Goal: Transaction & Acquisition: Purchase product/service

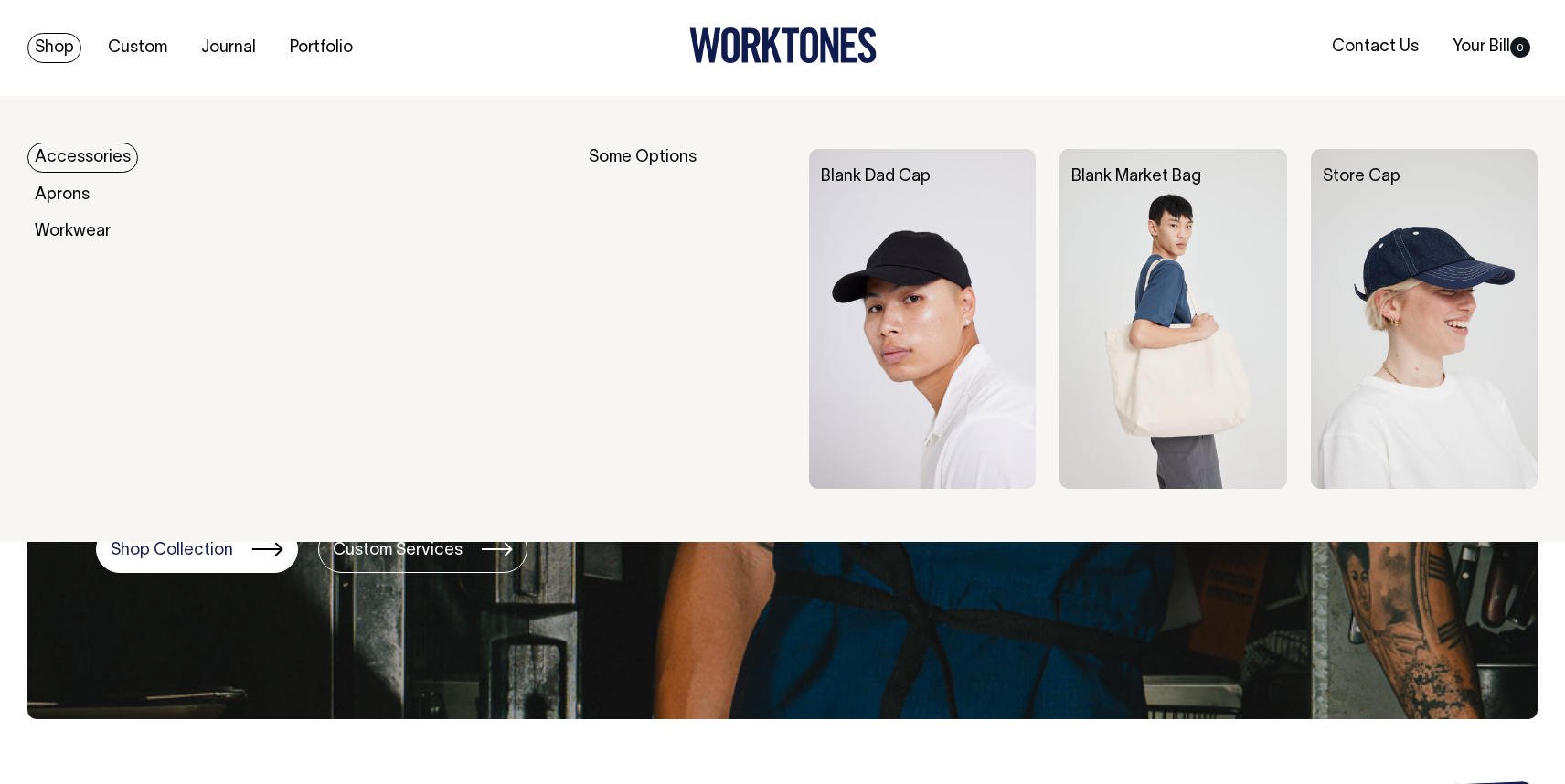
click at [47, 56] on link "Shop" at bounding box center [54, 48] width 54 height 30
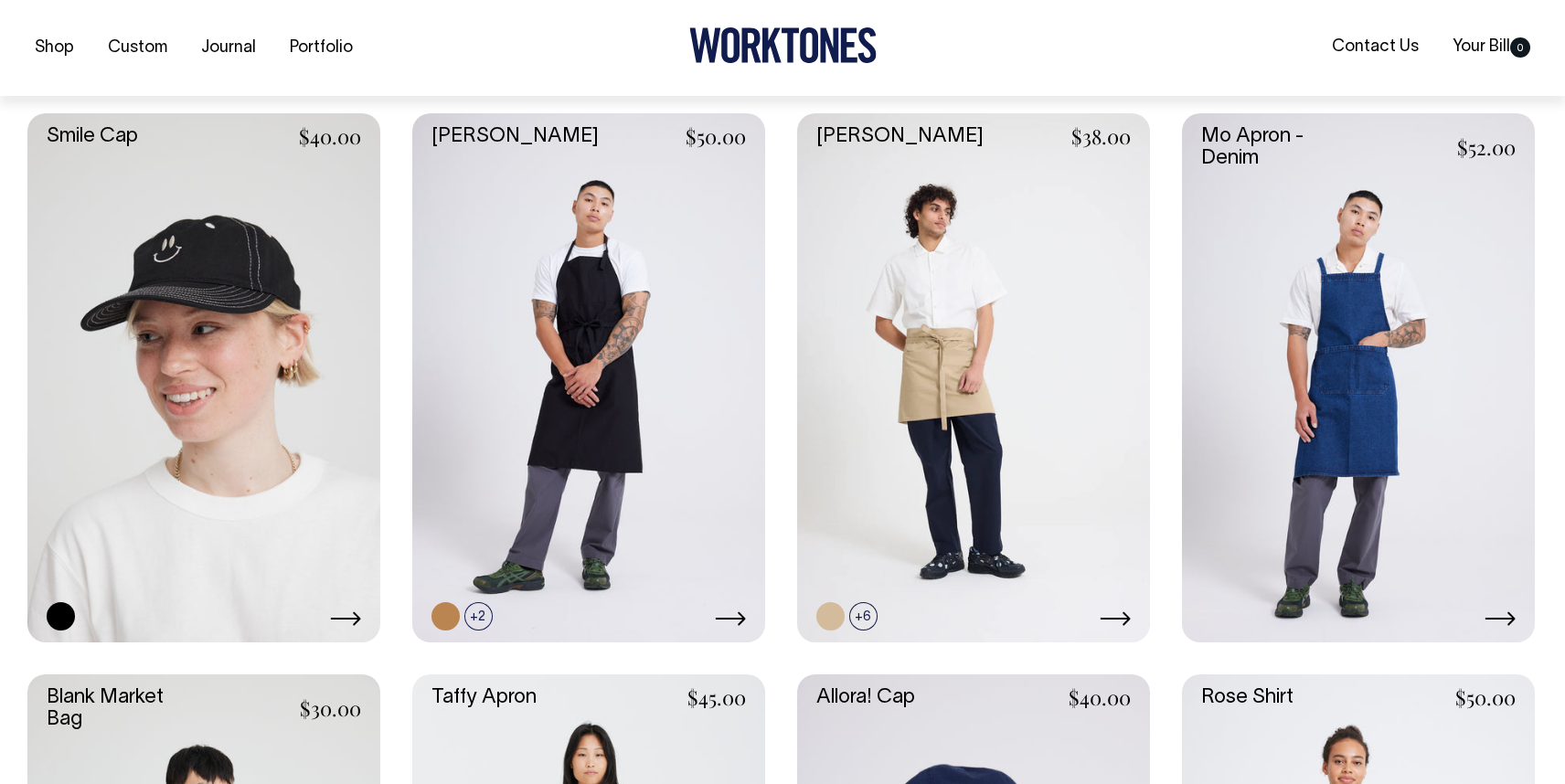
scroll to position [2110, 0]
click at [1006, 368] on link at bounding box center [974, 376] width 352 height 529
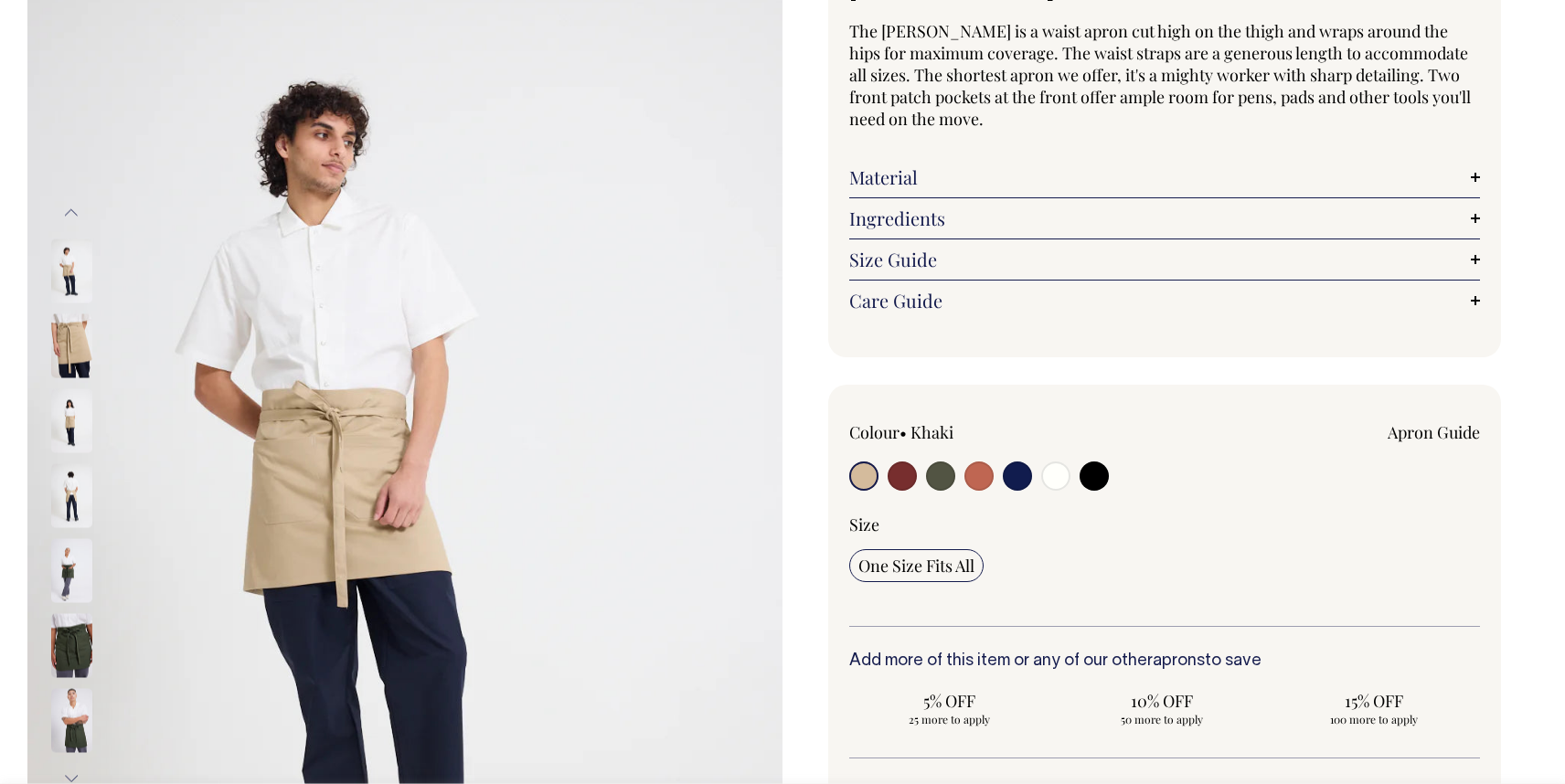
click at [938, 484] on input "radio" at bounding box center [940, 476] width 30 height 30
radio input "true"
radio input "false"
select select "Olive"
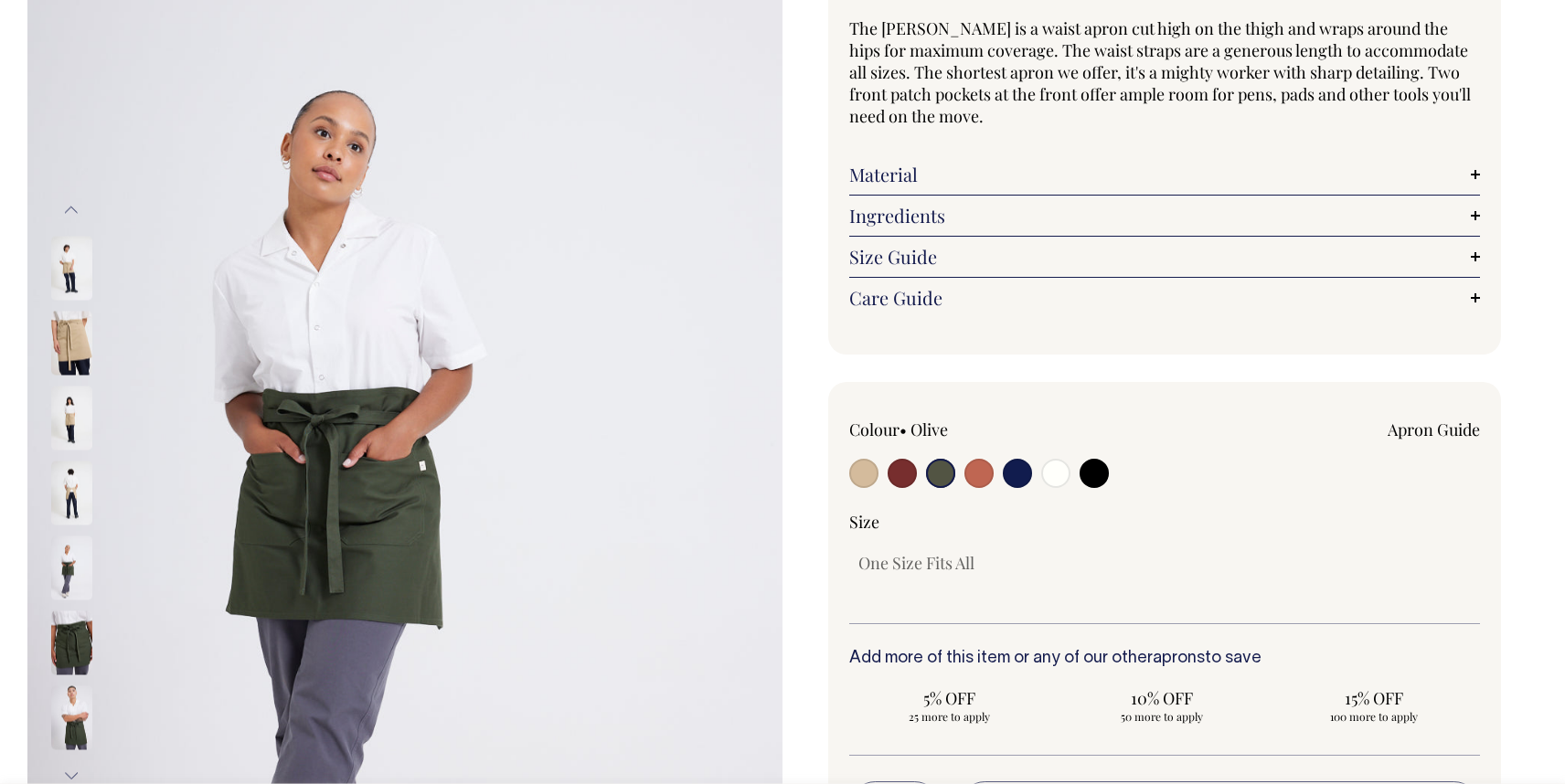
scroll to position [170, 0]
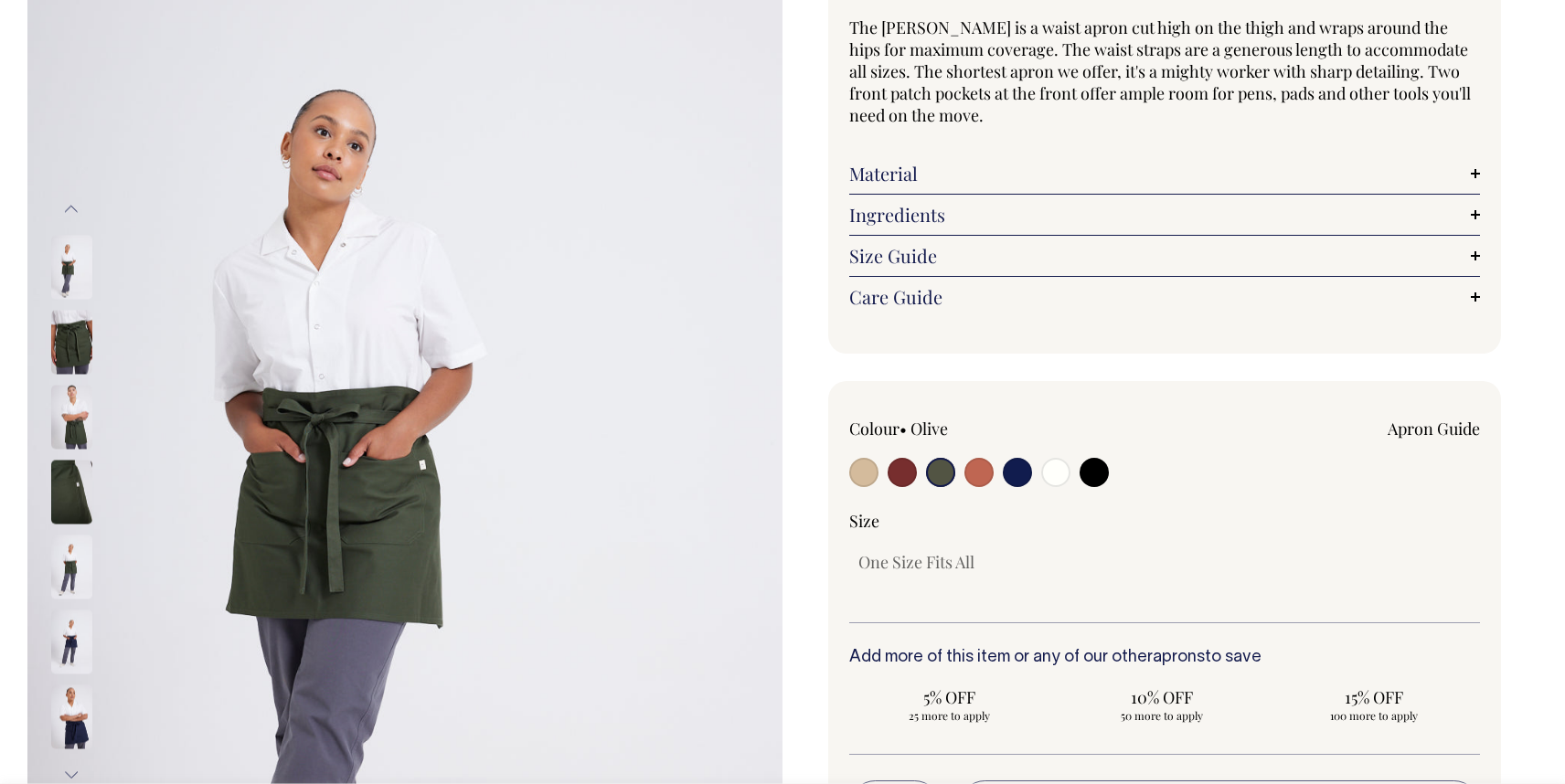
click at [938, 475] on input "radio" at bounding box center [940, 472] width 30 height 30
click at [325, 460] on img at bounding box center [405, 492] width 755 height 1132
click at [61, 352] on img at bounding box center [71, 341] width 42 height 64
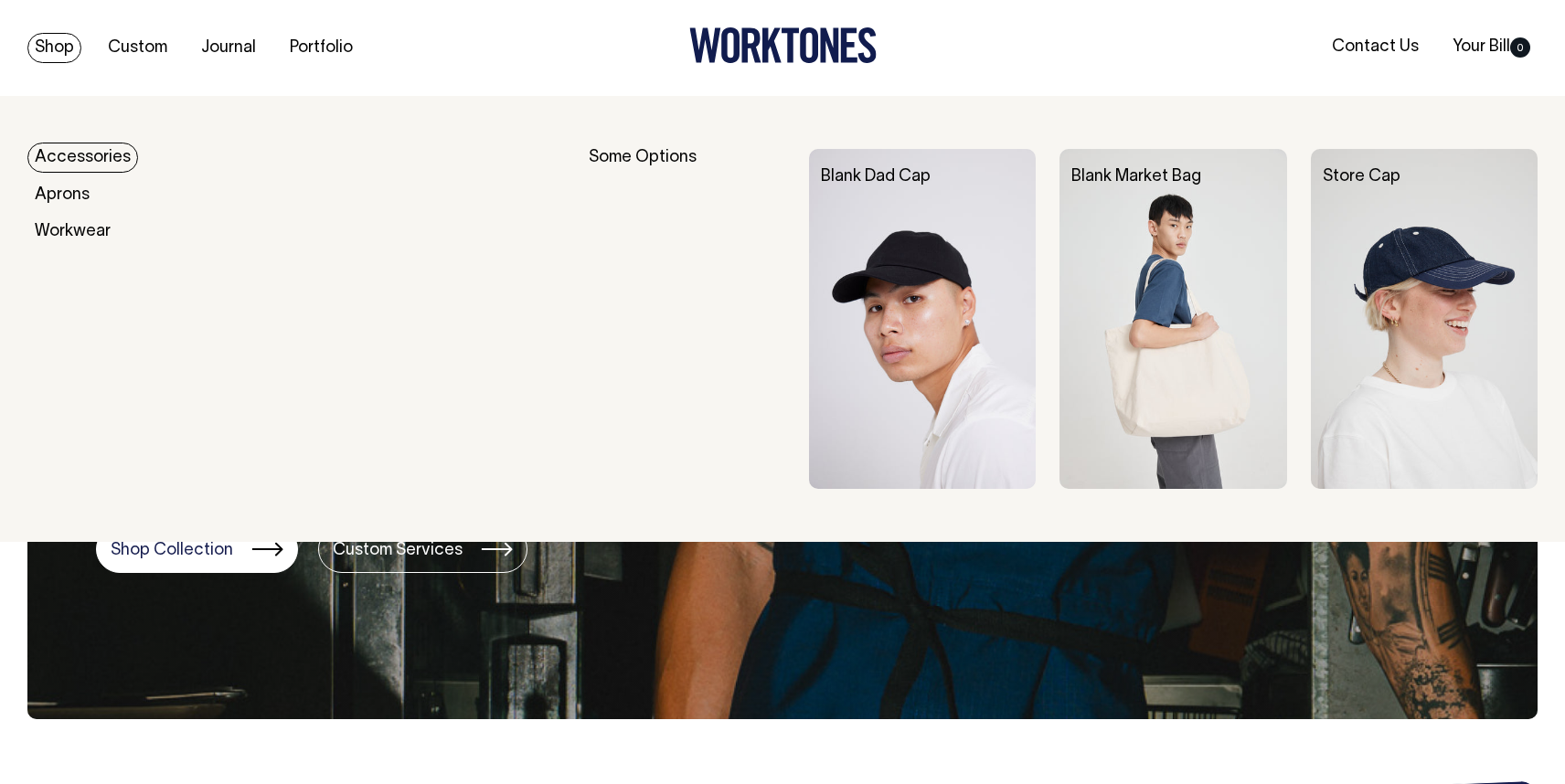
click at [66, 53] on link "Shop" at bounding box center [54, 48] width 54 height 30
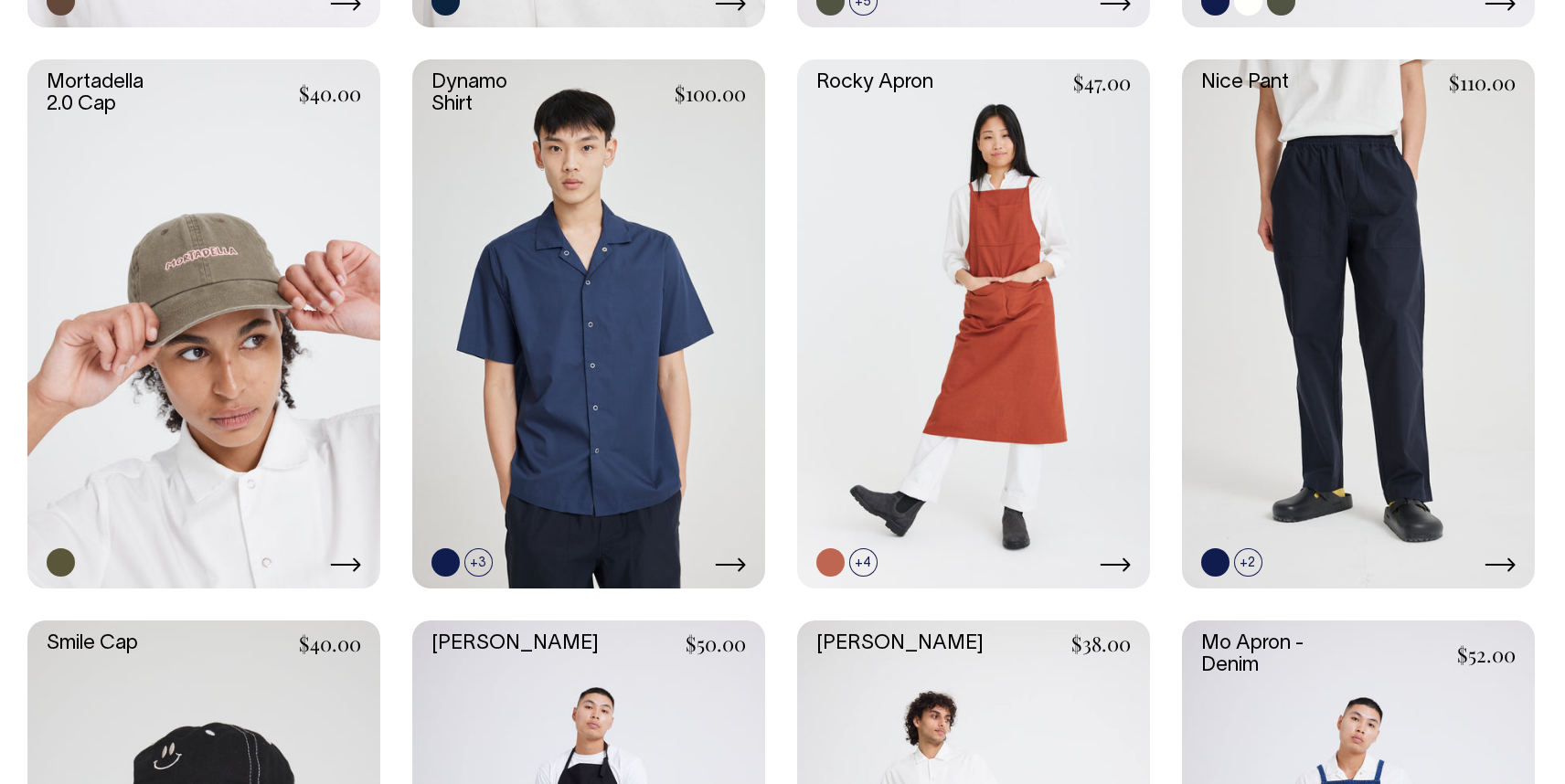
click at [1373, 220] on link at bounding box center [1358, 323] width 352 height 529
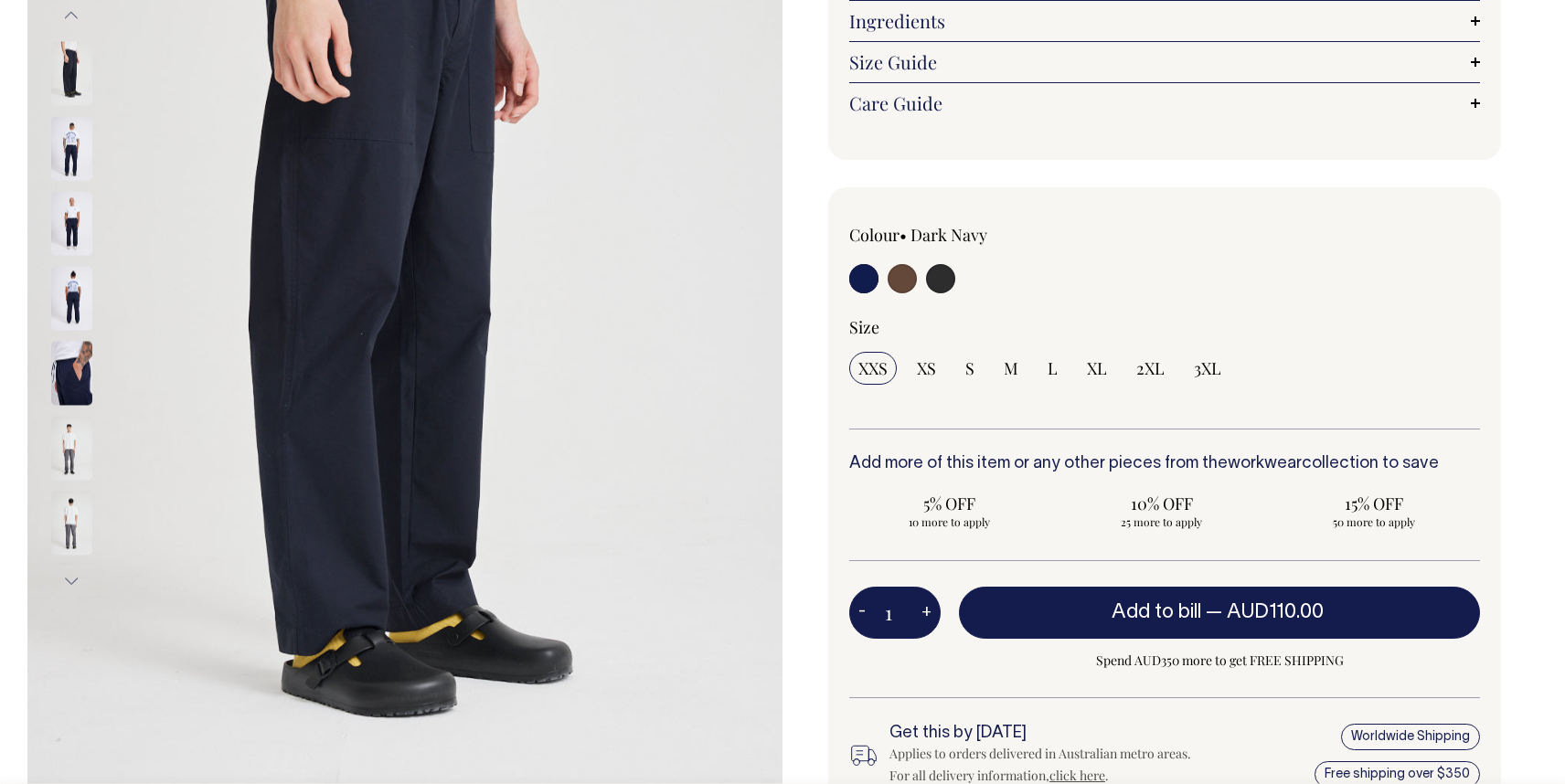
scroll to position [364, 0]
click at [942, 273] on input "radio" at bounding box center [940, 278] width 30 height 30
radio input "true"
select select "Charcoal"
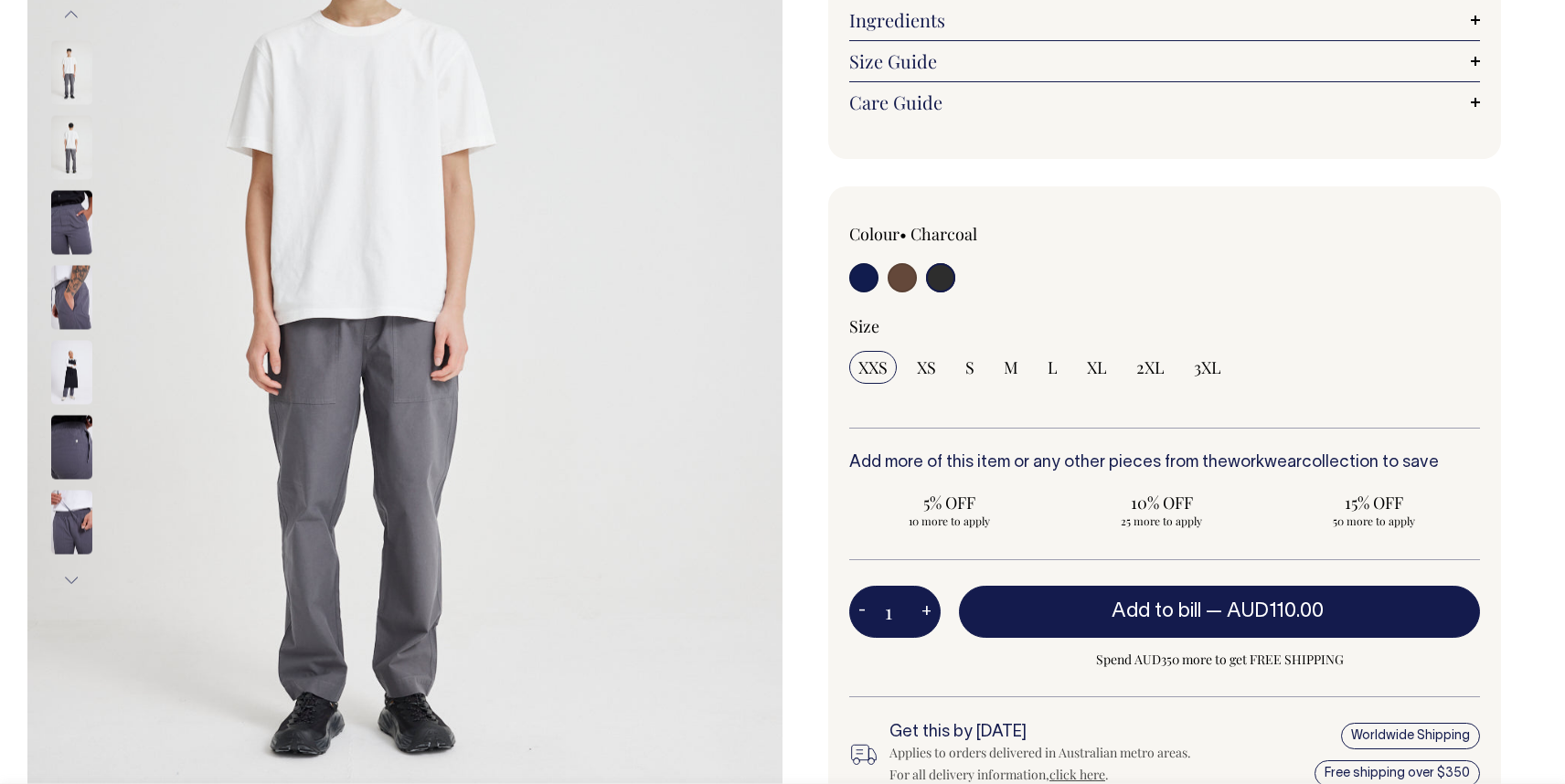
click at [857, 276] on input "radio" at bounding box center [864, 278] width 30 height 30
radio input "true"
select select "Dark Navy"
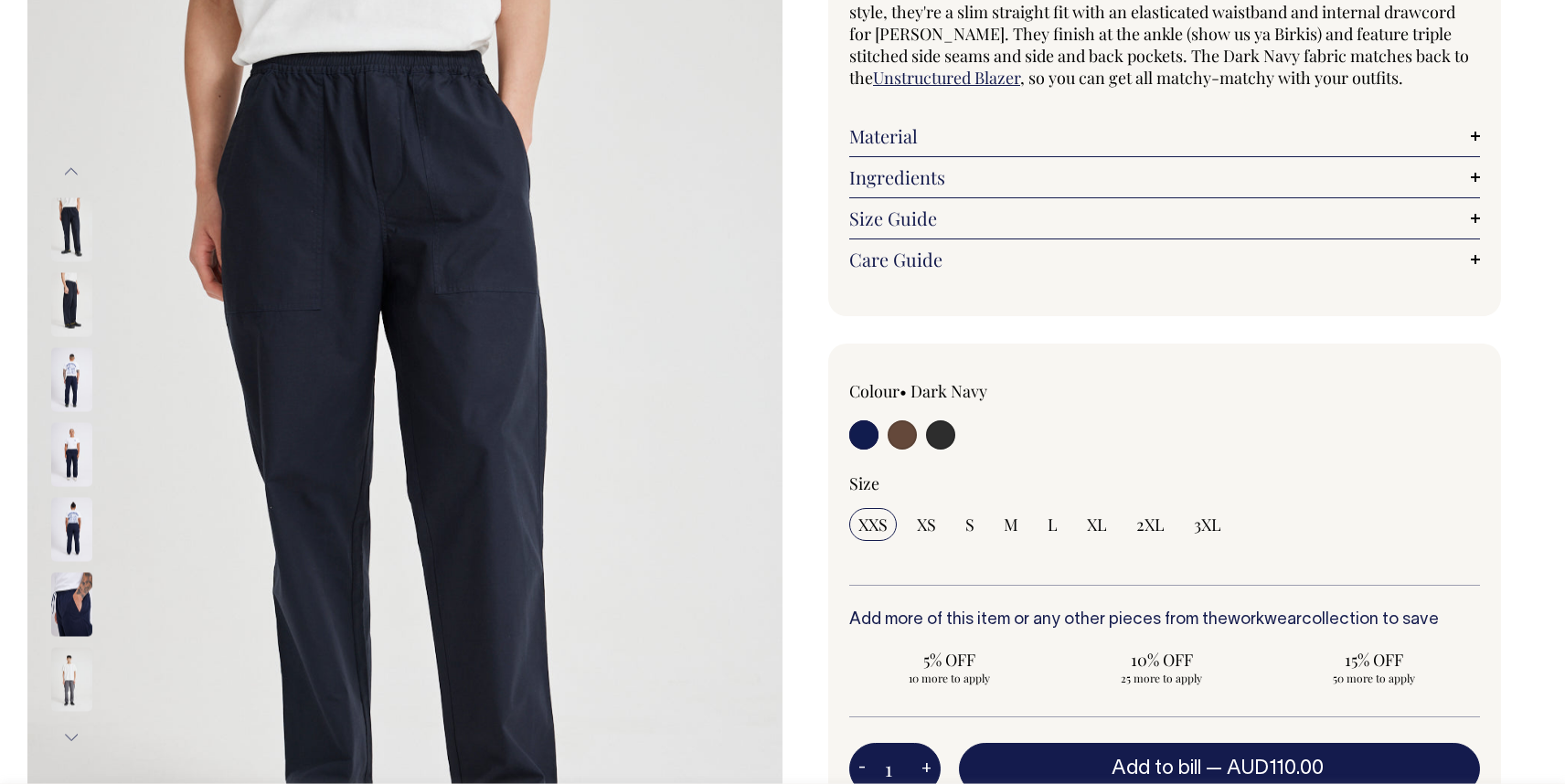
scroll to position [208, 0]
click at [948, 434] on input "radio" at bounding box center [940, 435] width 30 height 30
radio input "true"
select select "Charcoal"
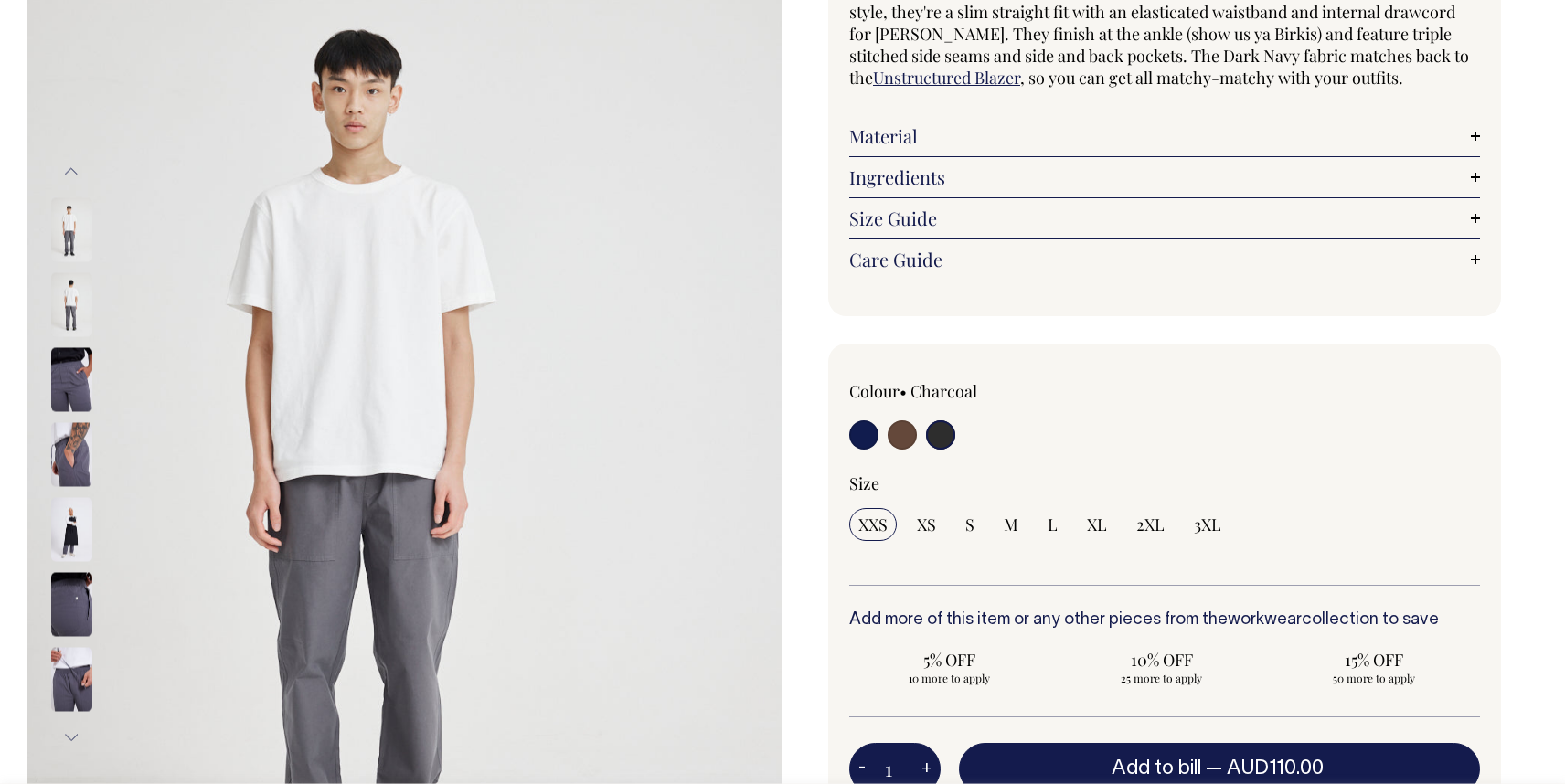
click at [913, 438] on input "radio" at bounding box center [902, 435] width 30 height 30
radio input "true"
radio input "false"
select select "Chocolate"
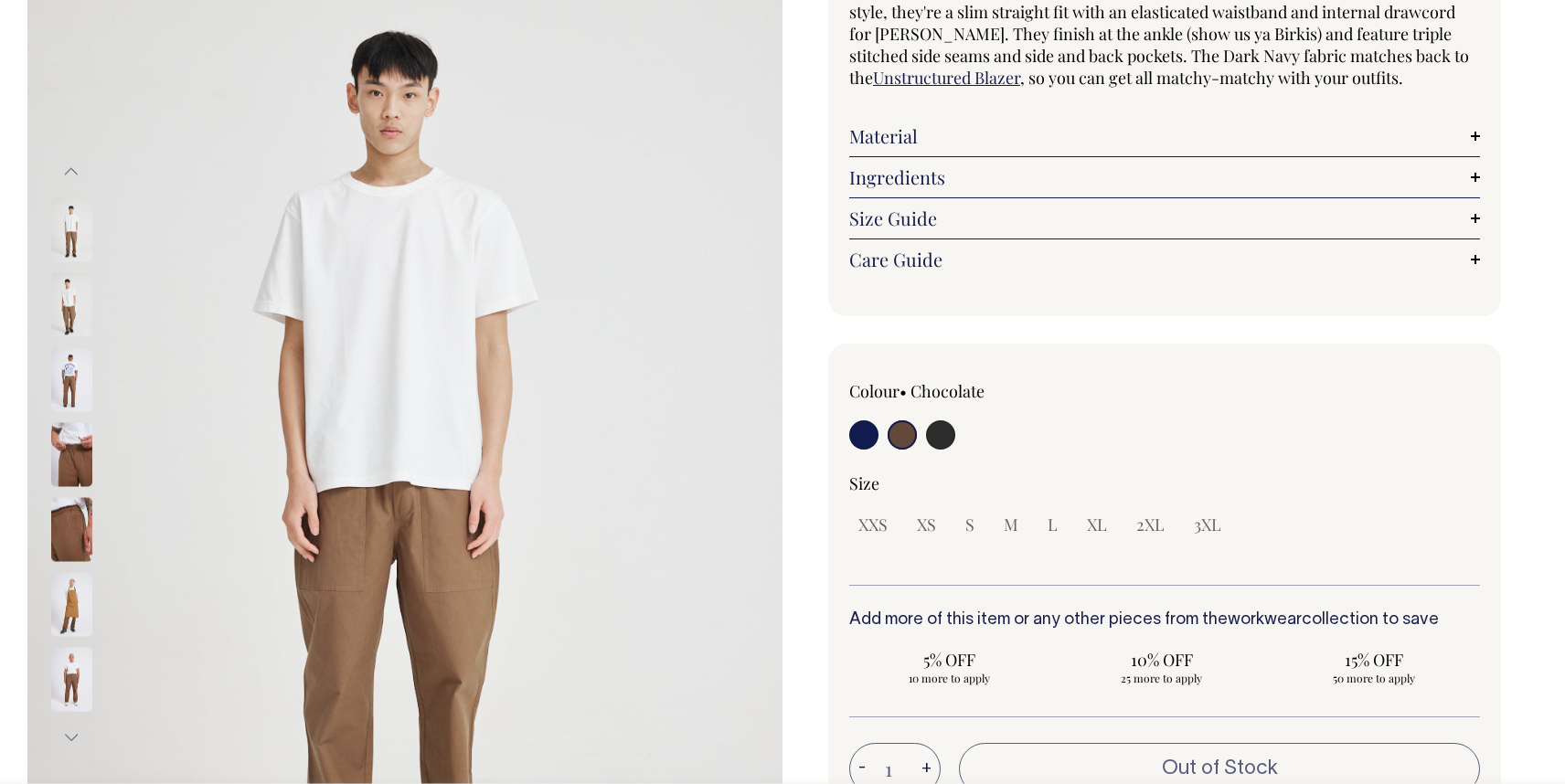
click at [867, 435] on input "radio" at bounding box center [864, 435] width 30 height 30
radio input "true"
select select "Dark Navy"
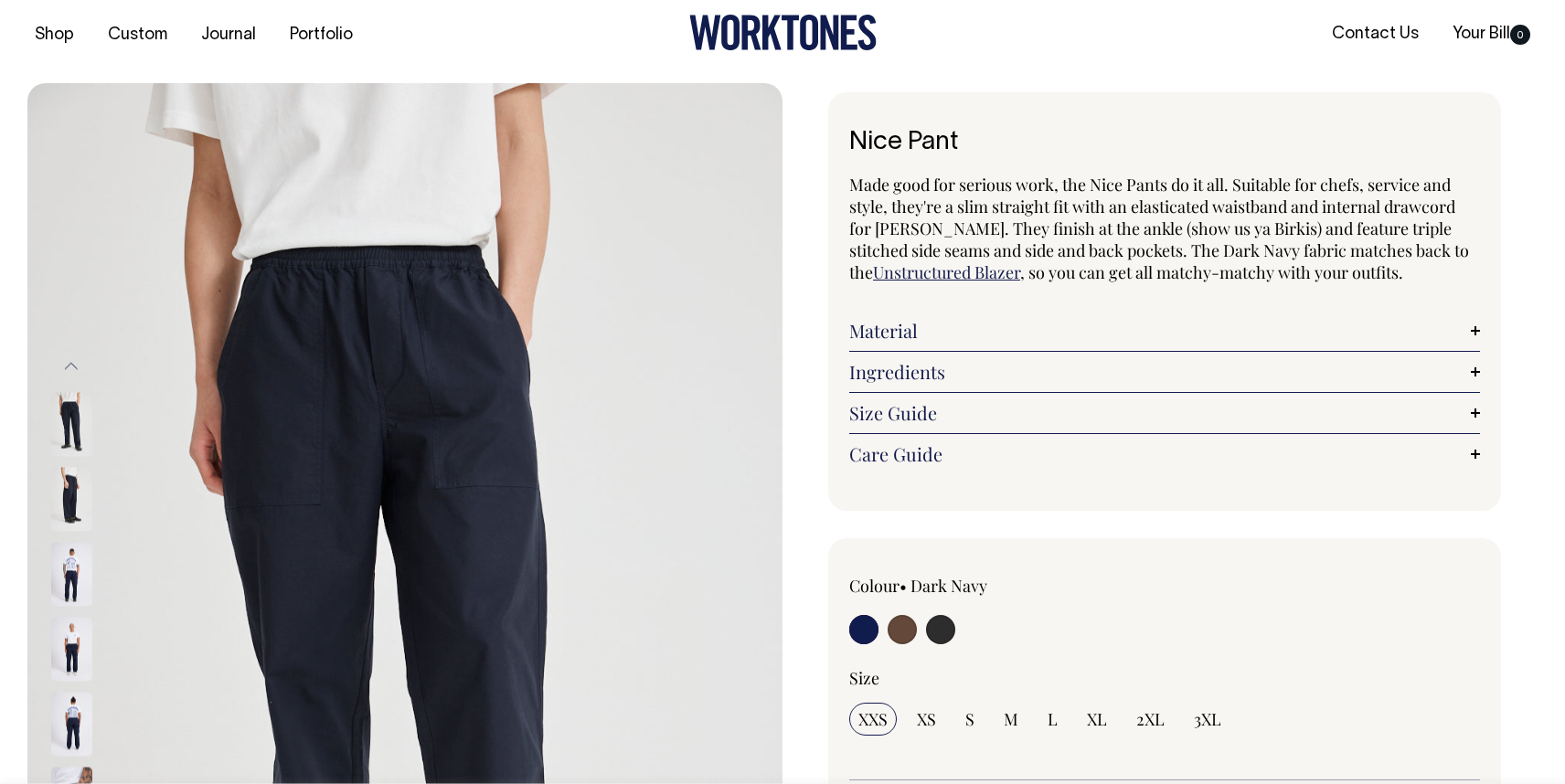
scroll to position [13, 0]
click at [900, 633] on input "radio" at bounding box center [902, 630] width 30 height 30
radio input "true"
radio input "false"
select select "Chocolate"
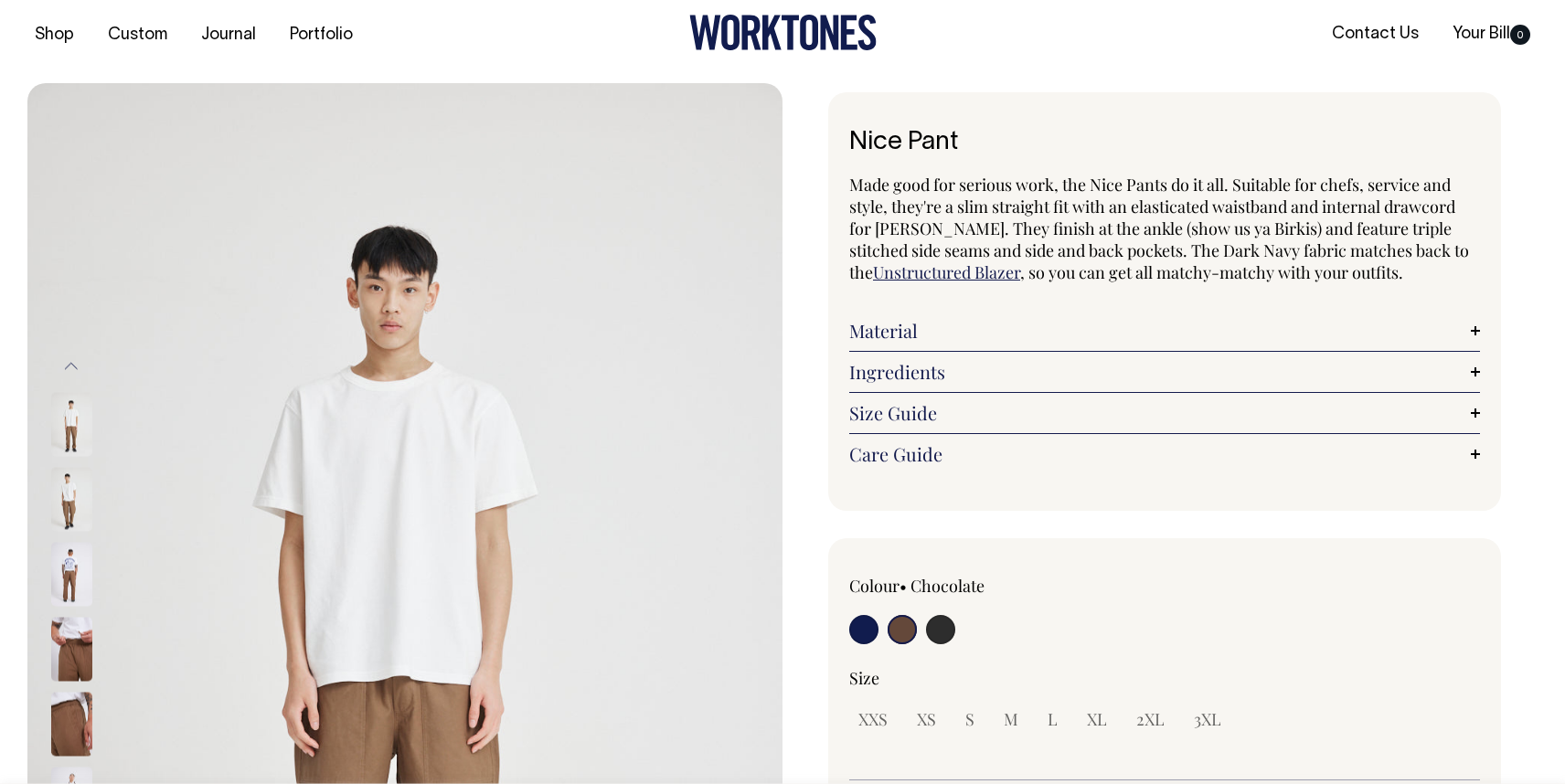
click at [944, 626] on input "radio" at bounding box center [940, 630] width 30 height 30
radio input "true"
select select "Charcoal"
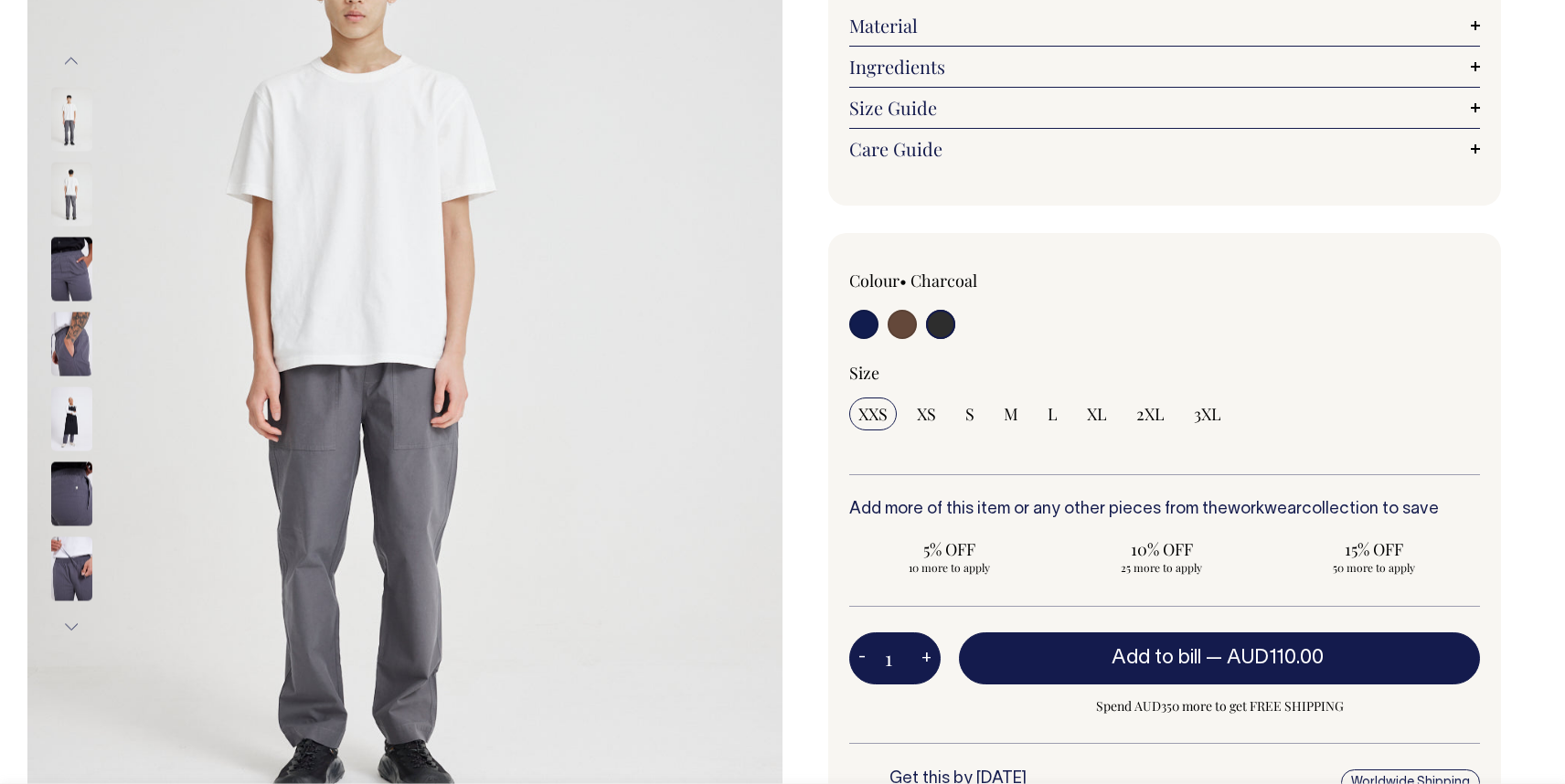
scroll to position [319, 0]
click at [898, 322] on input "radio" at bounding box center [902, 324] width 30 height 30
radio input "true"
radio input "false"
select select "Chocolate"
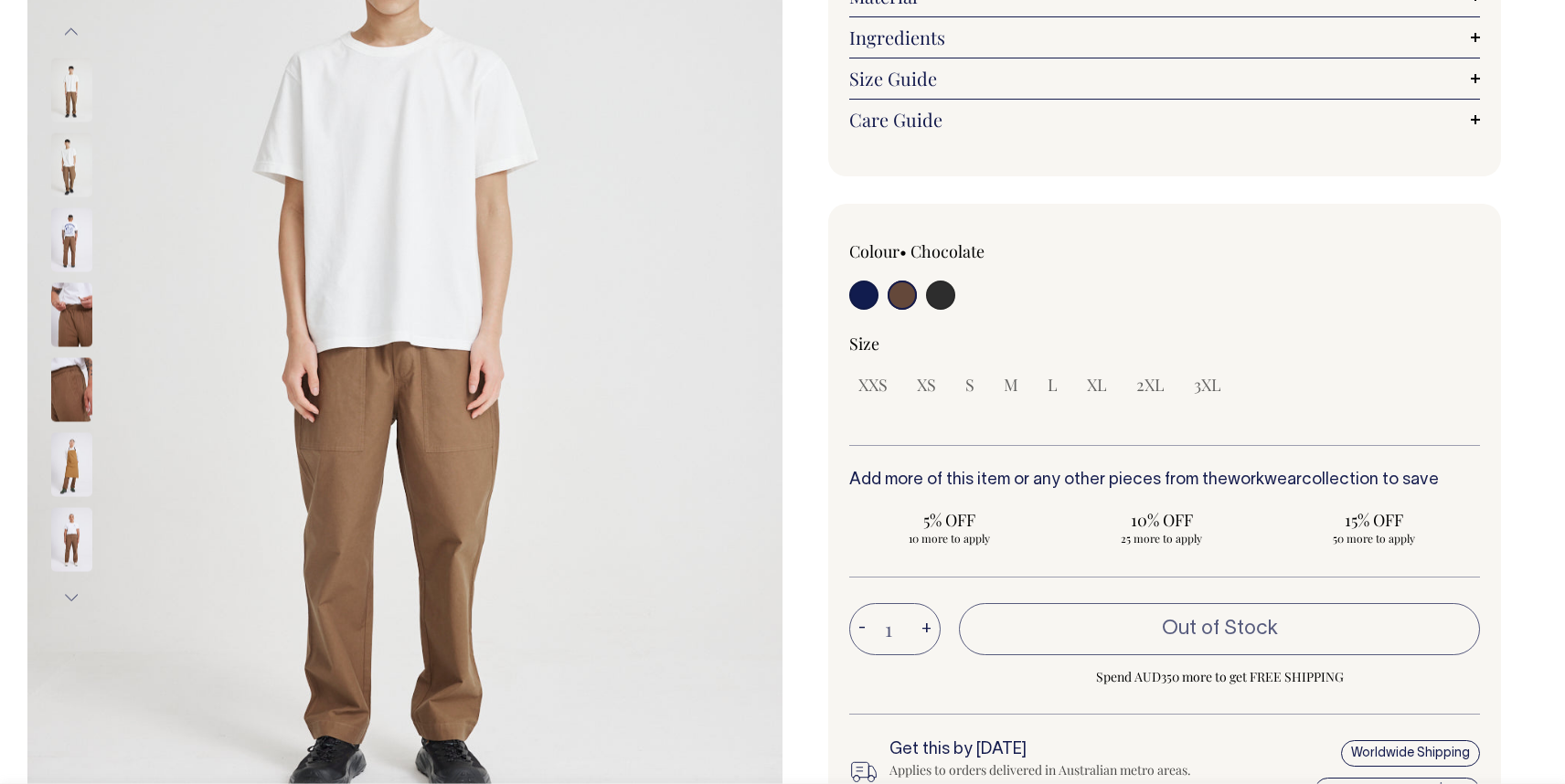
scroll to position [347, 0]
click at [864, 292] on input "radio" at bounding box center [864, 295] width 30 height 30
radio input "true"
select select "Dark Navy"
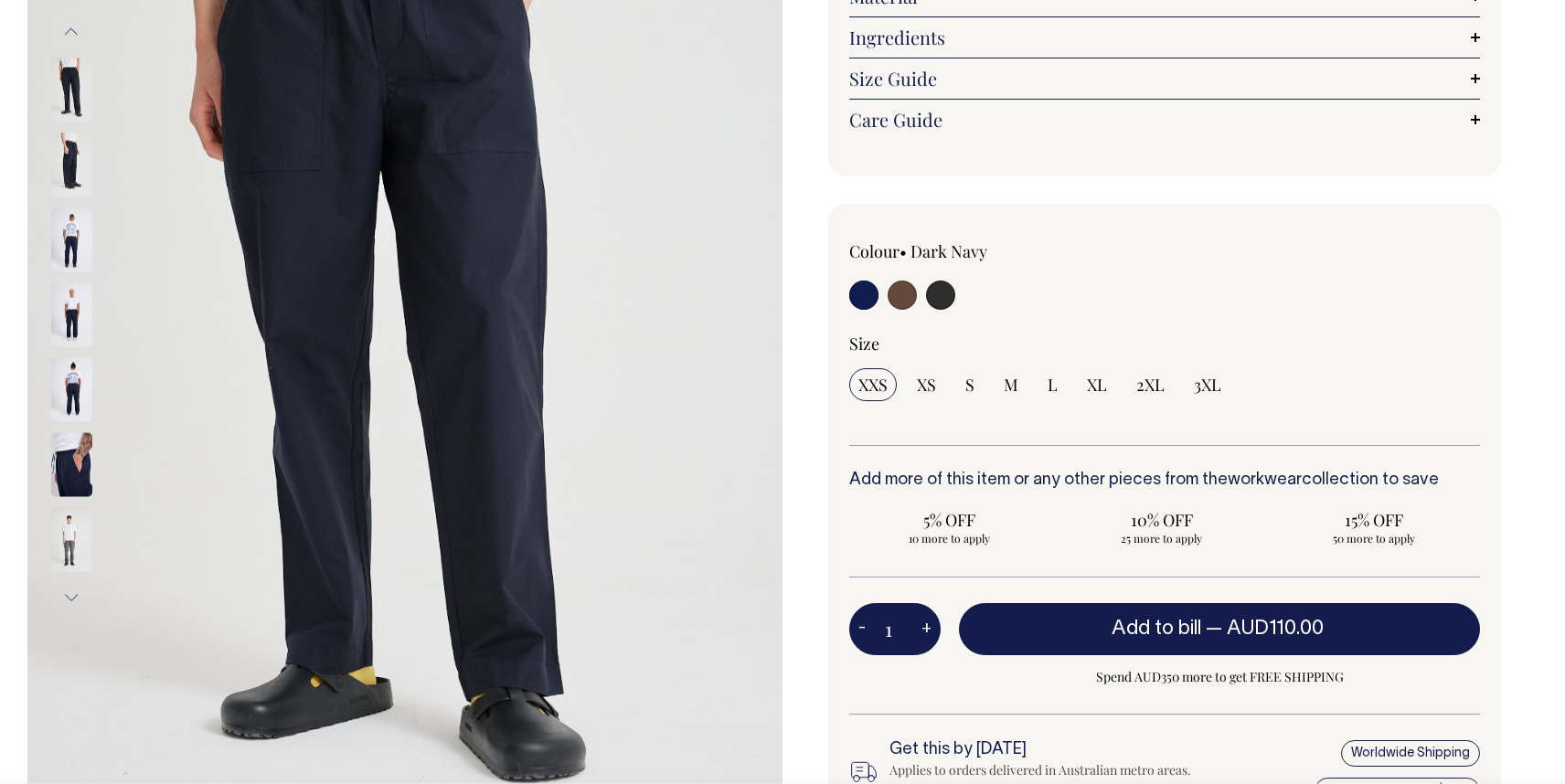
click at [945, 294] on input "radio" at bounding box center [940, 295] width 30 height 30
radio input "true"
select select "Charcoal"
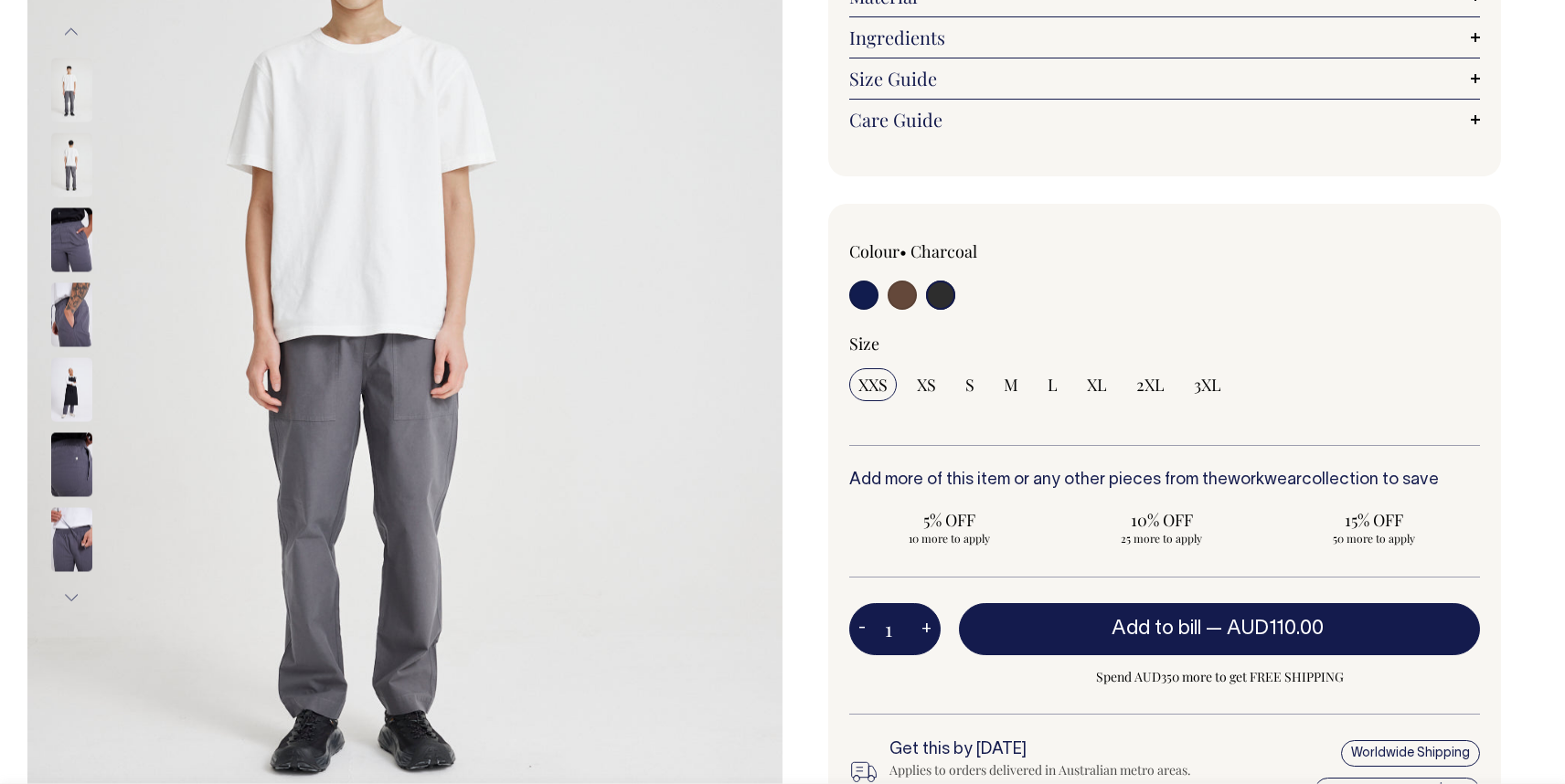
click at [849, 285] on label at bounding box center [864, 297] width 30 height 34
click at [849, 285] on input "radio" at bounding box center [864, 295] width 30 height 30
radio input "true"
select select "Dark Navy"
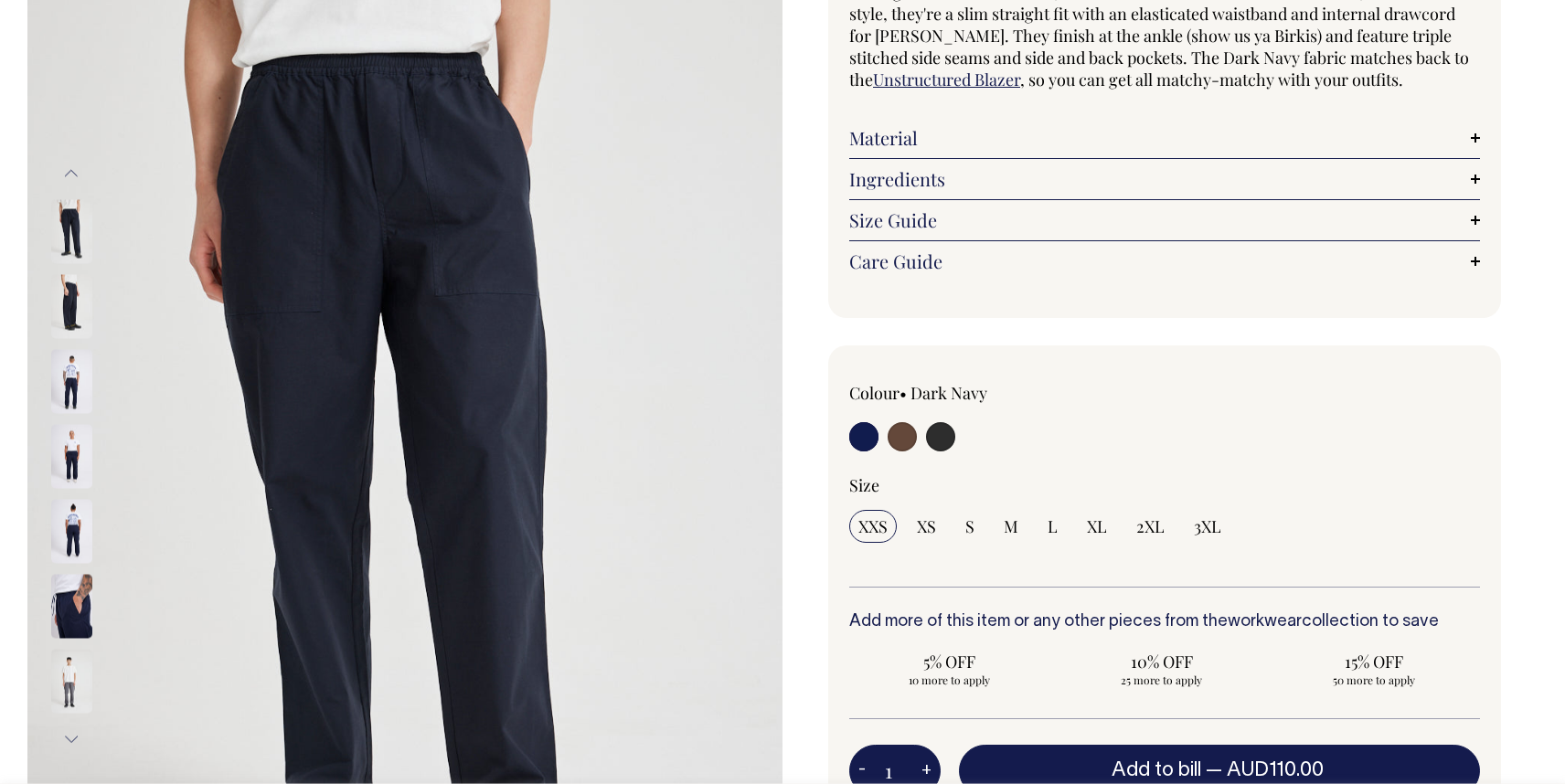
scroll to position [206, 0]
click at [939, 441] on input "radio" at bounding box center [940, 437] width 30 height 30
radio input "true"
select select "Charcoal"
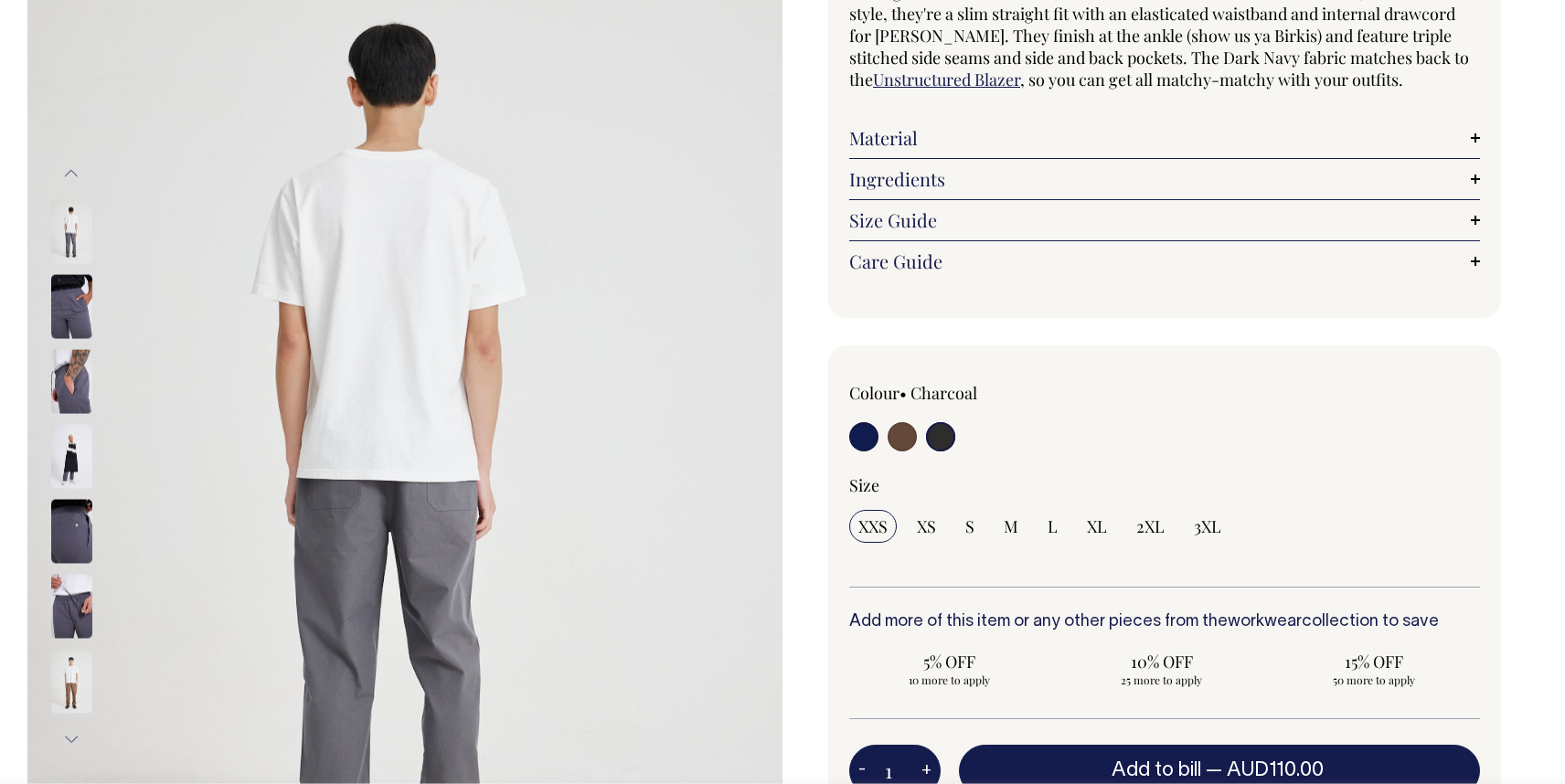
click at [860, 432] on input "radio" at bounding box center [864, 437] width 30 height 30
radio input "true"
select select "Dark Navy"
